Goal: Task Accomplishment & Management: Manage account settings

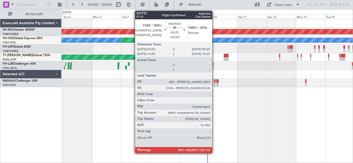
click at [214, 83] on div at bounding box center [214, 85] width 1 height 4
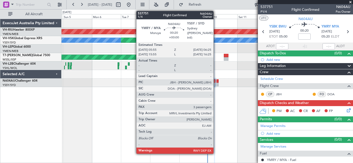
click at [216, 82] on div at bounding box center [215, 82] width 1 height 4
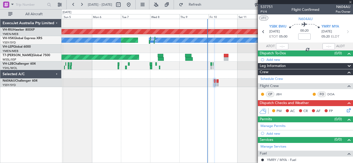
type input "3"
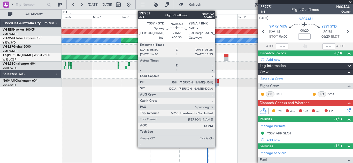
click at [217, 84] on div at bounding box center [217, 85] width 2 height 4
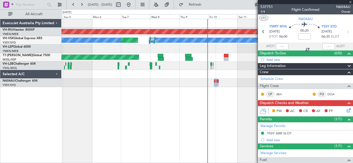
type input "+00:30"
type input "6"
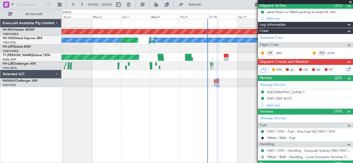
scroll to position [47, 0]
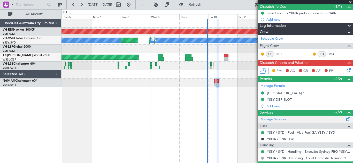
click at [345, 119] on span at bounding box center [348, 118] width 6 height 4
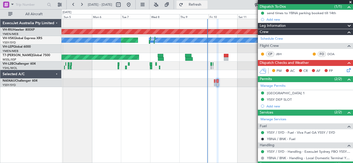
click at [206, 4] on span "Refresh" at bounding box center [195, 5] width 22 height 4
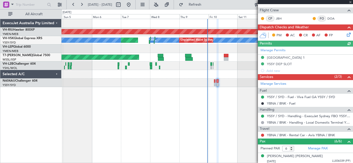
scroll to position [99, 0]
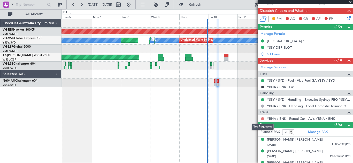
click at [262, 119] on button at bounding box center [262, 118] width 3 height 3
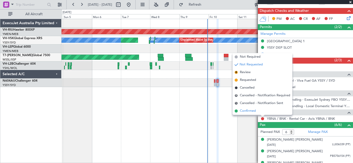
click at [249, 112] on span "Confirmed" at bounding box center [248, 111] width 16 height 5
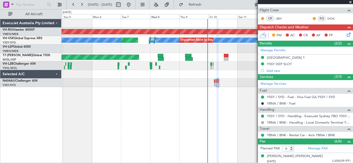
scroll to position [83, 0]
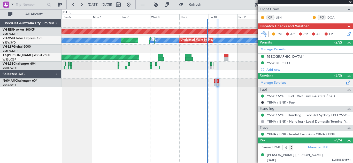
click at [345, 83] on span at bounding box center [348, 82] width 6 height 4
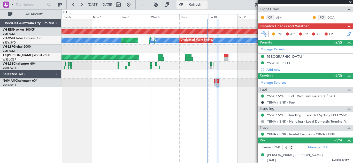
click at [206, 6] on span "Refresh" at bounding box center [195, 5] width 22 height 4
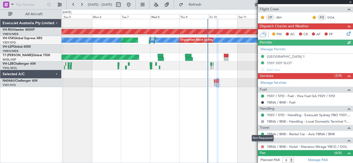
click at [262, 146] on button at bounding box center [262, 147] width 3 height 3
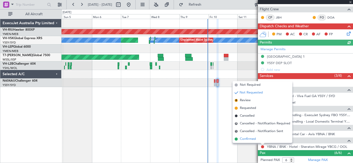
click at [243, 139] on span "Confirmed" at bounding box center [248, 139] width 16 height 5
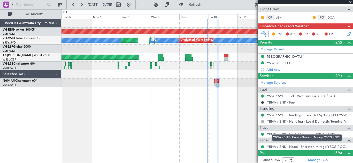
click at [282, 146] on link "YBNA / BNK - Hotel - Sheraton Mirage YBCG / OOL" at bounding box center [307, 147] width 80 height 4
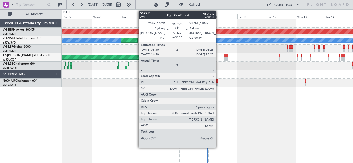
click at [218, 83] on div at bounding box center [217, 85] width 2 height 4
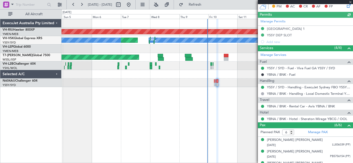
scroll to position [113, 0]
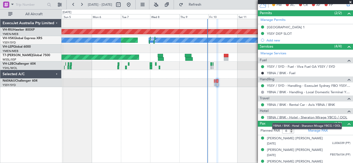
click at [295, 116] on link "YBNA / BNK - Hotel - Sheraton Mirage YBCG / OOL" at bounding box center [307, 117] width 80 height 4
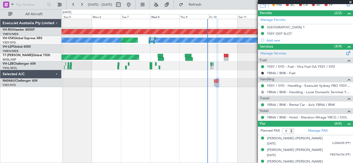
click at [345, 54] on span at bounding box center [348, 52] width 6 height 4
click at [206, 5] on span "Refresh" at bounding box center [195, 5] width 22 height 4
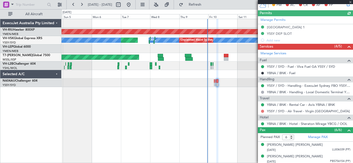
click at [262, 111] on button at bounding box center [262, 111] width 3 height 3
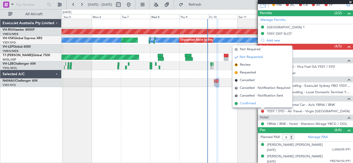
click at [247, 105] on span "Confirmed" at bounding box center [248, 103] width 16 height 5
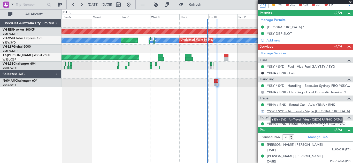
click at [299, 112] on link "YSSY / SYD - Air Travel - Virgin Australia" at bounding box center [308, 111] width 83 height 4
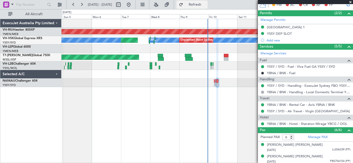
click at [206, 6] on span "Refresh" at bounding box center [195, 5] width 22 height 4
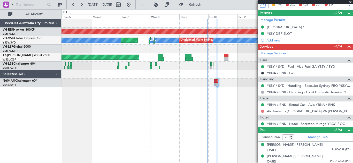
click at [263, 111] on button at bounding box center [262, 111] width 3 height 3
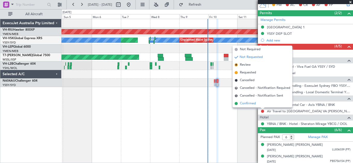
click at [253, 105] on span "Confirmed" at bounding box center [248, 103] width 16 height 5
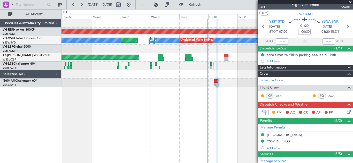
scroll to position [4, 0]
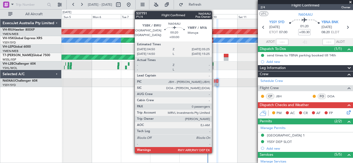
click at [214, 82] on div at bounding box center [214, 82] width 1 height 4
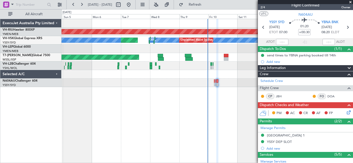
click at [345, 112] on icon at bounding box center [347, 112] width 4 height 4
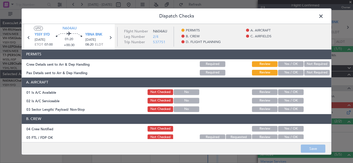
click at [288, 64] on button "Yes / OK" at bounding box center [291, 64] width 26 height 6
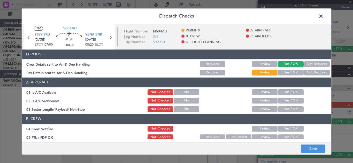
click at [288, 72] on button "Yes / OK" at bounding box center [291, 73] width 26 height 6
click at [289, 91] on button "Yes / OK" at bounding box center [291, 93] width 26 height 6
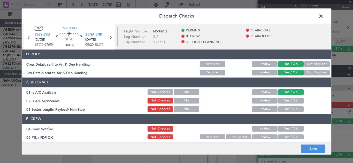
click at [290, 99] on button "Yes / OK" at bounding box center [291, 101] width 26 height 6
click at [290, 108] on button "Yes / OK" at bounding box center [291, 110] width 26 height 6
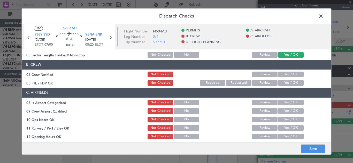
scroll to position [57, 0]
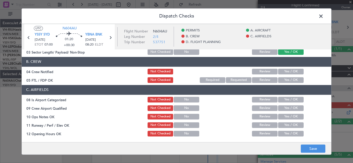
click at [294, 72] on button "Yes / OK" at bounding box center [291, 72] width 26 height 6
click at [293, 78] on button "Yes / OK" at bounding box center [291, 80] width 26 height 6
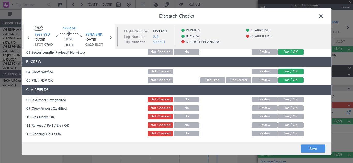
click at [291, 98] on button "Yes / OK" at bounding box center [291, 100] width 26 height 6
click at [291, 109] on button "Yes / OK" at bounding box center [291, 109] width 26 height 6
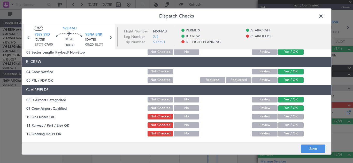
click at [290, 115] on button "Yes / OK" at bounding box center [291, 117] width 26 height 6
click at [291, 127] on button "Yes / OK" at bounding box center [291, 126] width 26 height 6
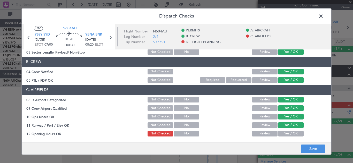
click at [291, 134] on button "Yes / OK" at bounding box center [291, 134] width 26 height 6
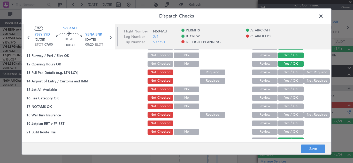
scroll to position [128, 0]
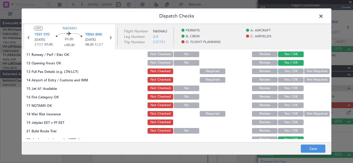
click at [288, 71] on button "Yes / OK" at bounding box center [291, 72] width 26 height 6
click at [288, 78] on button "Yes / OK" at bounding box center [291, 80] width 26 height 6
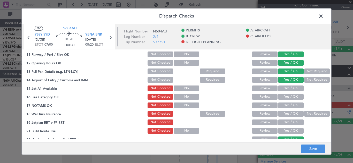
click at [289, 87] on button "Yes / OK" at bounding box center [291, 89] width 26 height 6
click at [289, 96] on button "Yes / OK" at bounding box center [291, 97] width 26 height 6
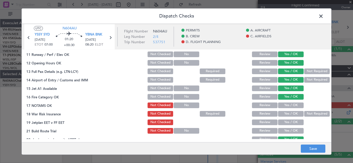
click at [290, 104] on button "Yes / OK" at bounding box center [291, 106] width 26 height 6
click at [290, 113] on button "Yes / OK" at bounding box center [291, 114] width 26 height 6
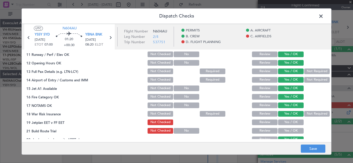
click at [290, 121] on button "Yes / OK" at bounding box center [291, 123] width 26 height 6
click at [290, 130] on button "Yes / OK" at bounding box center [291, 131] width 26 height 6
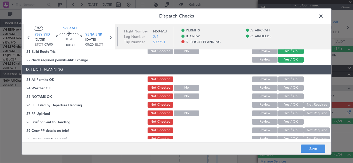
scroll to position [213, 0]
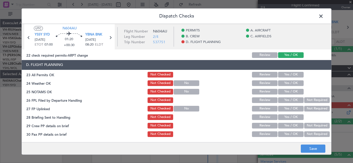
click at [291, 73] on button "Yes / OK" at bounding box center [291, 75] width 26 height 6
click at [290, 85] on button "Yes / OK" at bounding box center [291, 84] width 26 height 6
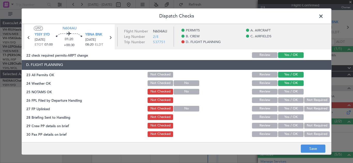
click at [290, 92] on button "Yes / OK" at bounding box center [291, 92] width 26 height 6
click at [290, 100] on button "Yes / OK" at bounding box center [291, 101] width 26 height 6
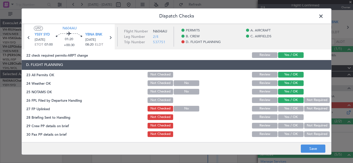
click at [290, 108] on button "Yes / OK" at bounding box center [291, 109] width 26 height 6
click at [290, 116] on button "Yes / OK" at bounding box center [291, 118] width 26 height 6
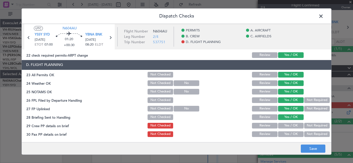
click at [308, 124] on button "Not Required" at bounding box center [317, 126] width 26 height 6
click at [310, 135] on button "Not Required" at bounding box center [317, 135] width 26 height 6
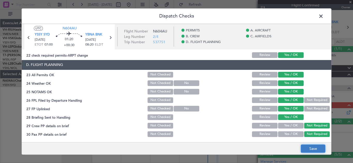
click at [312, 149] on button "Save" at bounding box center [313, 149] width 25 height 8
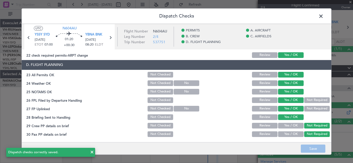
click at [323, 17] on span at bounding box center [323, 17] width 0 height 10
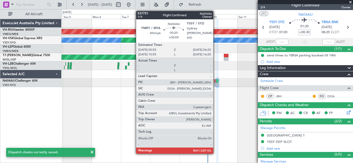
click at [215, 82] on div at bounding box center [215, 82] width 1 height 4
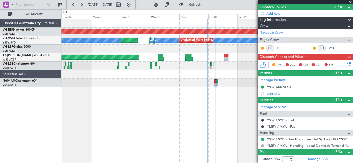
scroll to position [45, 0]
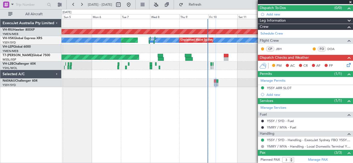
click at [345, 66] on icon at bounding box center [347, 64] width 4 height 4
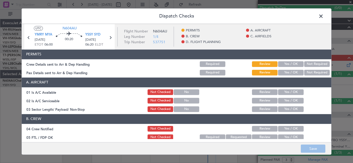
click at [294, 63] on button "Yes / OK" at bounding box center [291, 64] width 26 height 6
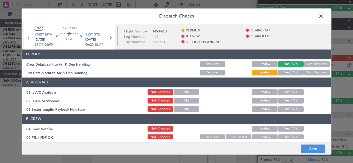
click at [290, 72] on button "Yes / OK" at bounding box center [291, 73] width 26 height 6
click at [289, 91] on button "Yes / OK" at bounding box center [291, 93] width 26 height 6
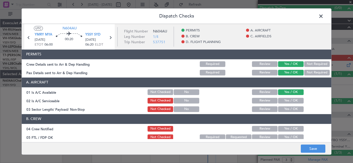
click at [289, 101] on button "Yes / OK" at bounding box center [291, 101] width 26 height 6
click at [291, 108] on button "Yes / OK" at bounding box center [291, 110] width 26 height 6
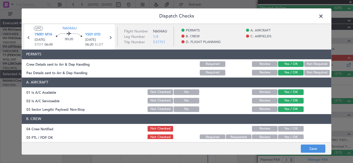
click at [292, 128] on button "Yes / OK" at bounding box center [291, 129] width 26 height 6
click at [293, 137] on button "Yes / OK" at bounding box center [291, 138] width 26 height 6
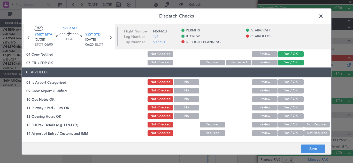
scroll to position [93, 0]
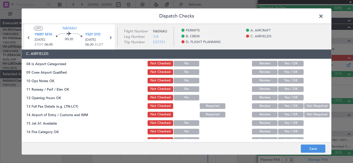
click at [289, 63] on button "Yes / OK" at bounding box center [291, 64] width 26 height 6
click at [289, 72] on button "Yes / OK" at bounding box center [291, 72] width 26 height 6
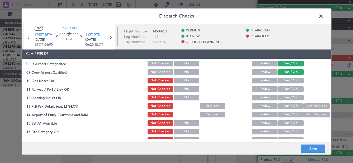
click at [290, 83] on button "Yes / OK" at bounding box center [291, 81] width 26 height 6
click at [290, 90] on button "Yes / OK" at bounding box center [291, 89] width 26 height 6
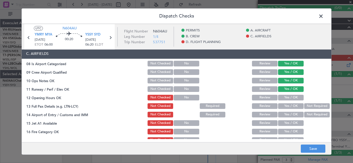
click at [290, 99] on button "Yes / OK" at bounding box center [291, 98] width 26 height 6
click at [290, 107] on button "Yes / OK" at bounding box center [291, 107] width 26 height 6
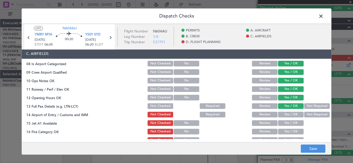
click at [290, 118] on div "Yes / OK" at bounding box center [290, 114] width 26 height 7
click at [288, 114] on button "Yes / OK" at bounding box center [291, 115] width 26 height 6
click at [289, 124] on button "Yes / OK" at bounding box center [291, 124] width 26 height 6
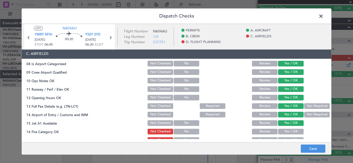
click at [292, 133] on button "Yes / OK" at bounding box center [291, 132] width 26 height 6
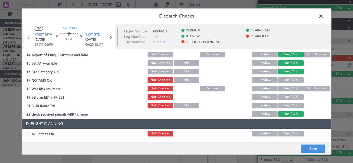
scroll to position [159, 0]
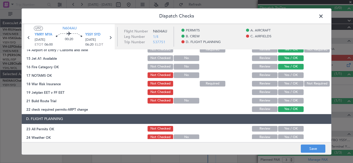
click at [291, 73] on button "Yes / OK" at bounding box center [291, 76] width 26 height 6
click at [291, 85] on button "Yes / OK" at bounding box center [291, 84] width 26 height 6
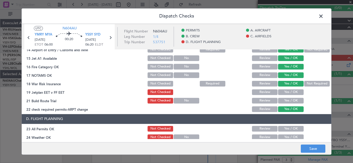
click at [291, 93] on button "Yes / OK" at bounding box center [291, 93] width 26 height 6
click at [291, 100] on button "Yes / OK" at bounding box center [291, 101] width 26 height 6
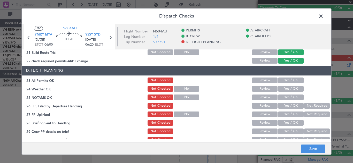
scroll to position [213, 0]
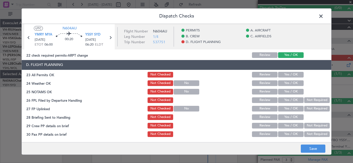
click at [292, 75] on button "Yes / OK" at bounding box center [291, 75] width 26 height 6
click at [291, 81] on button "Yes / OK" at bounding box center [291, 84] width 26 height 6
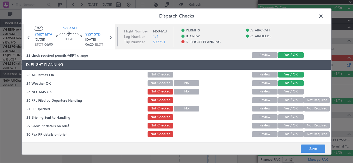
click at [291, 93] on button "Yes / OK" at bounding box center [291, 92] width 26 height 6
click at [292, 103] on button "Yes / OK" at bounding box center [291, 101] width 26 height 6
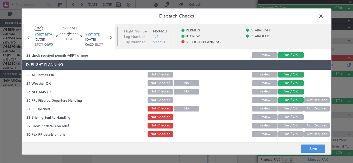
click at [292, 109] on button "Yes / OK" at bounding box center [291, 109] width 26 height 6
click at [292, 116] on button "Yes / OK" at bounding box center [291, 118] width 26 height 6
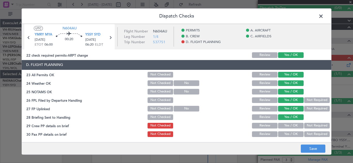
click at [306, 125] on button "Not Required" at bounding box center [317, 126] width 26 height 6
click at [308, 136] on button "Not Required" at bounding box center [317, 135] width 26 height 6
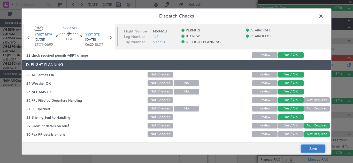
click at [309, 147] on button "Save" at bounding box center [313, 149] width 25 height 8
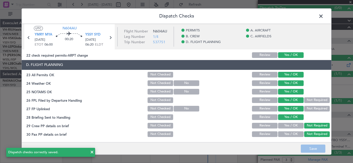
click at [323, 17] on span at bounding box center [323, 17] width 0 height 10
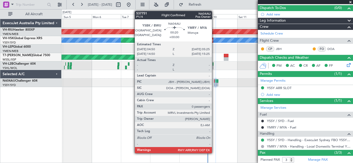
click at [214, 83] on div at bounding box center [214, 85] width 1 height 4
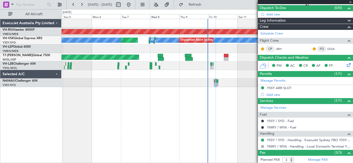
type input "0"
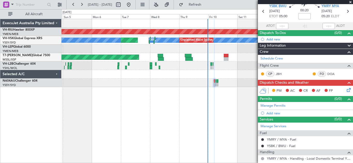
scroll to position [19, 0]
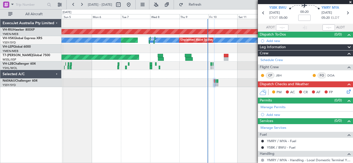
click at [345, 92] on icon at bounding box center [347, 91] width 4 height 4
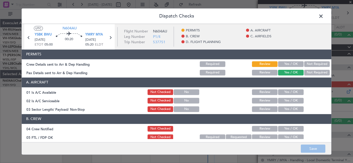
click at [293, 63] on button "Yes / OK" at bounding box center [291, 64] width 26 height 6
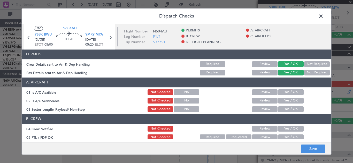
click at [289, 90] on button "Yes / OK" at bounding box center [291, 93] width 26 height 6
click at [289, 101] on button "Yes / OK" at bounding box center [291, 101] width 26 height 6
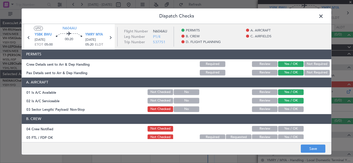
click at [290, 109] on button "Yes / OK" at bounding box center [291, 110] width 26 height 6
click at [294, 131] on button "Yes / OK" at bounding box center [291, 129] width 26 height 6
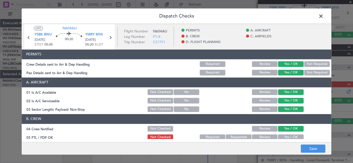
click at [294, 136] on button "Yes / OK" at bounding box center [291, 138] width 26 height 6
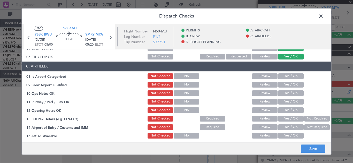
scroll to position [82, 0]
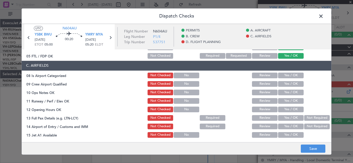
click at [283, 76] on button "Yes / OK" at bounding box center [291, 76] width 26 height 6
click at [284, 83] on button "Yes / OK" at bounding box center [291, 84] width 26 height 6
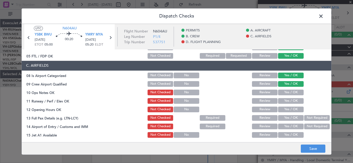
click at [285, 90] on button "Yes / OK" at bounding box center [291, 93] width 26 height 6
click at [286, 101] on button "Yes / OK" at bounding box center [291, 101] width 26 height 6
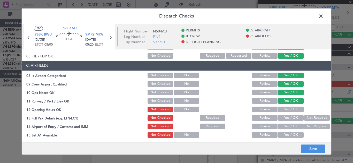
click at [286, 107] on button "Yes / OK" at bounding box center [291, 110] width 26 height 6
click at [288, 116] on button "Yes / OK" at bounding box center [291, 118] width 26 height 6
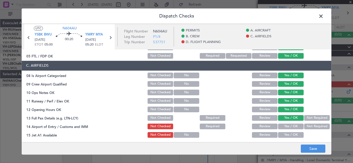
click at [290, 125] on button "Yes / OK" at bounding box center [291, 127] width 26 height 6
click at [290, 136] on button "Yes / OK" at bounding box center [291, 135] width 26 height 6
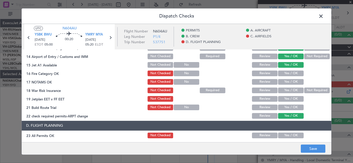
scroll to position [161, 0]
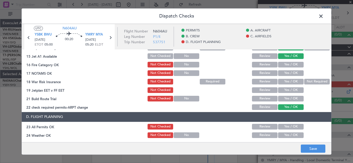
click at [280, 65] on button "Yes / OK" at bounding box center [291, 65] width 26 height 6
click at [282, 74] on button "Yes / OK" at bounding box center [291, 73] width 26 height 6
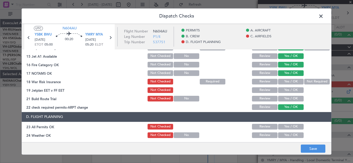
click at [283, 81] on button "Yes / OK" at bounding box center [291, 82] width 26 height 6
click at [285, 88] on button "Yes / OK" at bounding box center [291, 91] width 26 height 6
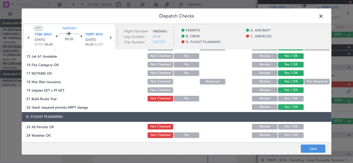
click at [287, 99] on button "Yes / OK" at bounding box center [291, 99] width 26 height 6
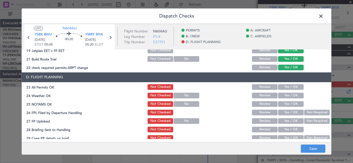
scroll to position [213, 0]
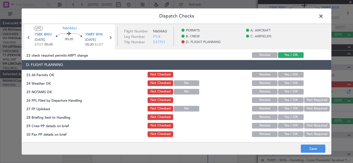
click at [287, 73] on button "Yes / OK" at bounding box center [291, 75] width 26 height 6
click at [288, 83] on button "Yes / OK" at bounding box center [291, 84] width 26 height 6
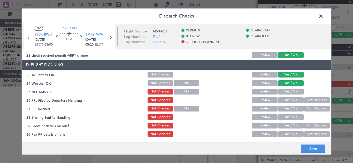
click at [288, 92] on button "Yes / OK" at bounding box center [291, 92] width 26 height 6
click at [289, 101] on button "Yes / OK" at bounding box center [291, 101] width 26 height 6
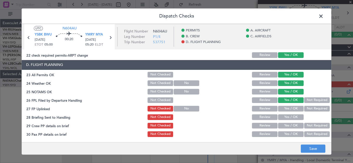
click at [289, 108] on button "Yes / OK" at bounding box center [291, 109] width 26 height 6
click at [289, 119] on button "Yes / OK" at bounding box center [291, 118] width 26 height 6
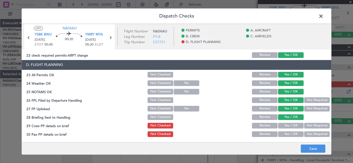
click at [310, 128] on button "Not Required" at bounding box center [317, 126] width 26 height 6
click at [311, 136] on button "Not Required" at bounding box center [317, 135] width 26 height 6
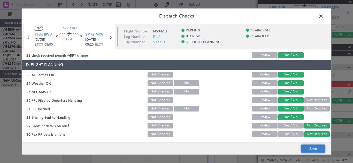
click at [309, 148] on button "Save" at bounding box center [313, 149] width 25 height 8
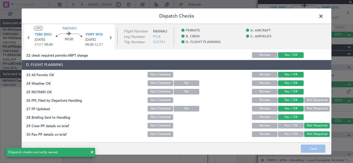
click at [323, 17] on span at bounding box center [323, 17] width 0 height 10
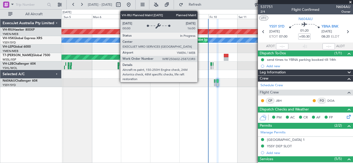
scroll to position [83, 0]
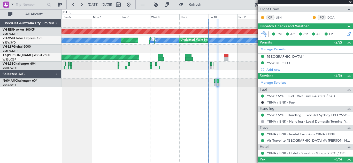
click at [350, 2] on span at bounding box center [350, 2] width 5 height 5
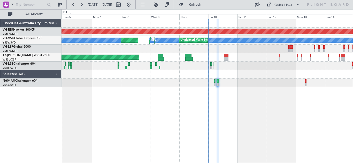
type input "0"
